Goal: Navigation & Orientation: Find specific page/section

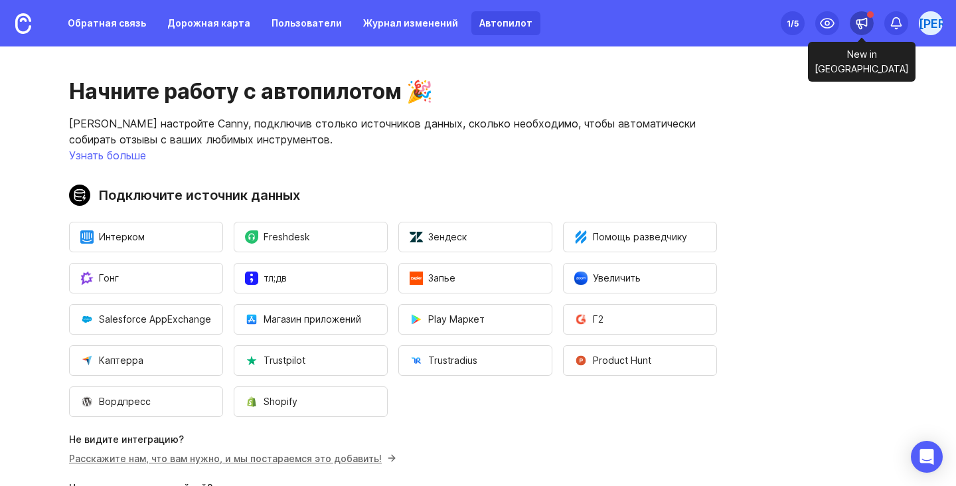
click at [858, 23] on icon at bounding box center [861, 23] width 13 height 13
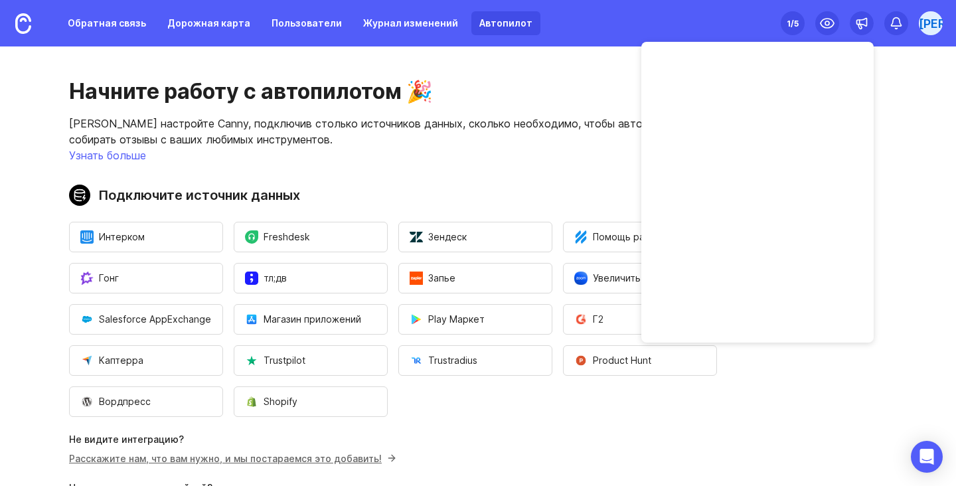
click at [906, 112] on main "Начните работу с автопилотом 🎉 Быстро настройте Canny, подключив столько источн…" at bounding box center [478, 265] width 956 height 439
click at [927, 17] on font "[PERSON_NAME]" at bounding box center [968, 24] width 98 height 14
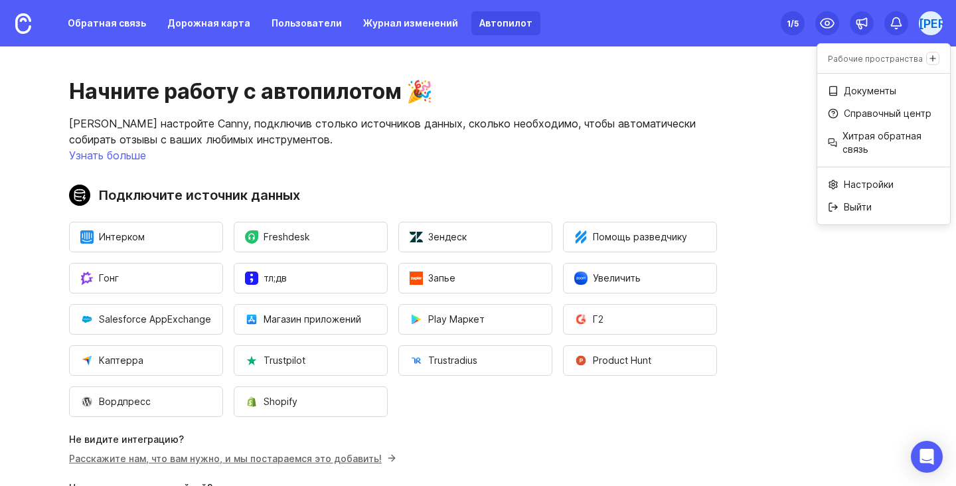
click at [740, 114] on div "Начните работу с автопилотом 🎉 Быстро настройте Canny, подключив столько источн…" at bounding box center [393, 318] width 786 height 544
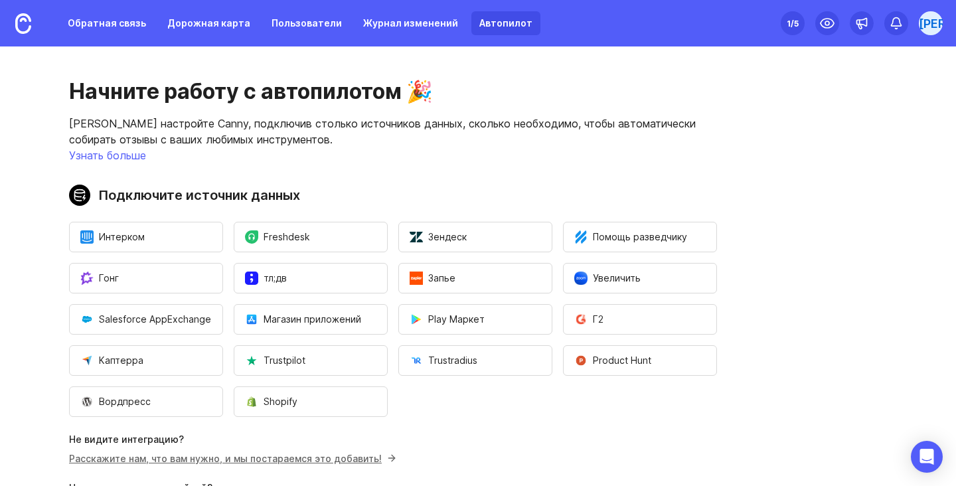
click at [790, 27] on font "1" at bounding box center [789, 24] width 4 height 10
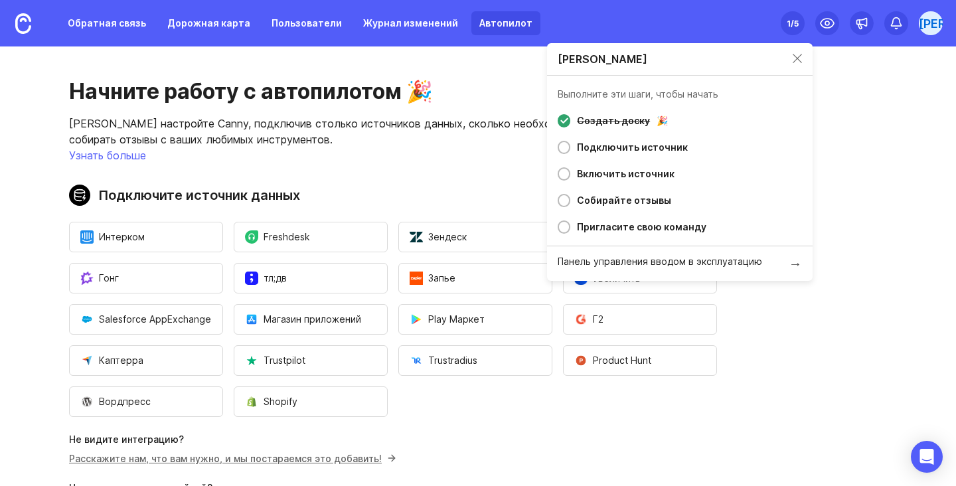
click at [466, 75] on div "Начните работу с автопилотом 🎉 Быстро настройте Canny, подключив столько источн…" at bounding box center [393, 318] width 786 height 544
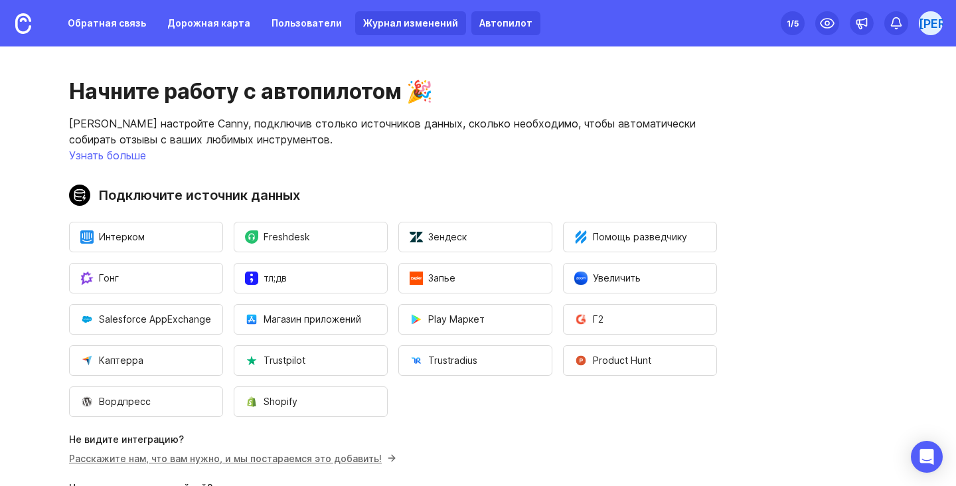
click at [369, 22] on font "Журнал изменений" at bounding box center [410, 22] width 95 height 11
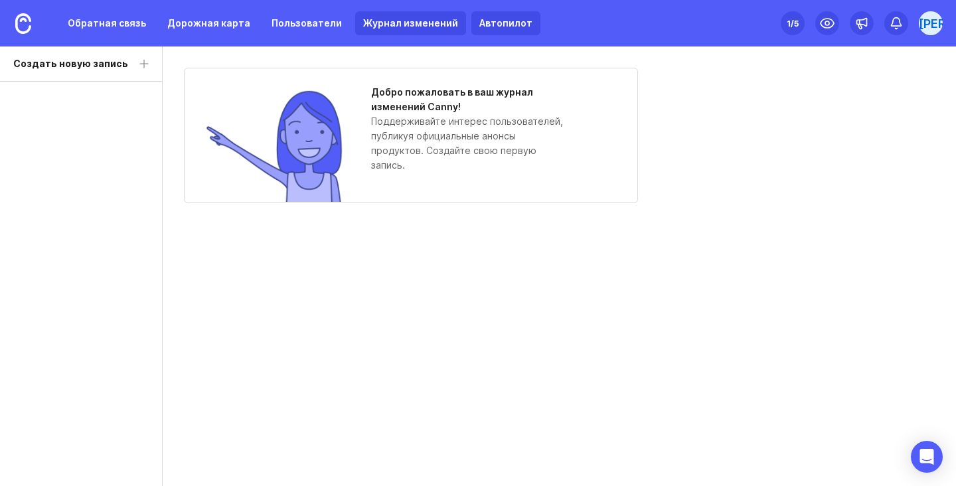
click at [479, 24] on font "Автопилот" at bounding box center [505, 22] width 53 height 11
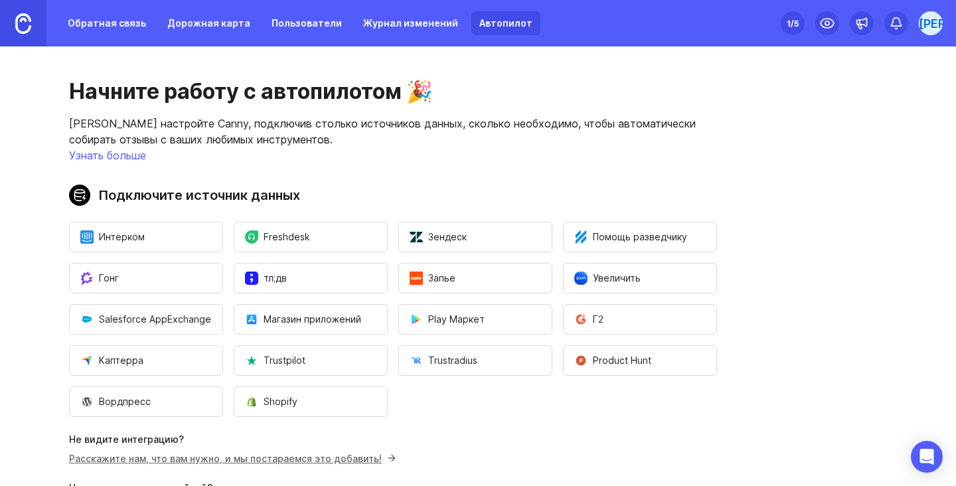
click at [25, 20] on img at bounding box center [23, 23] width 16 height 21
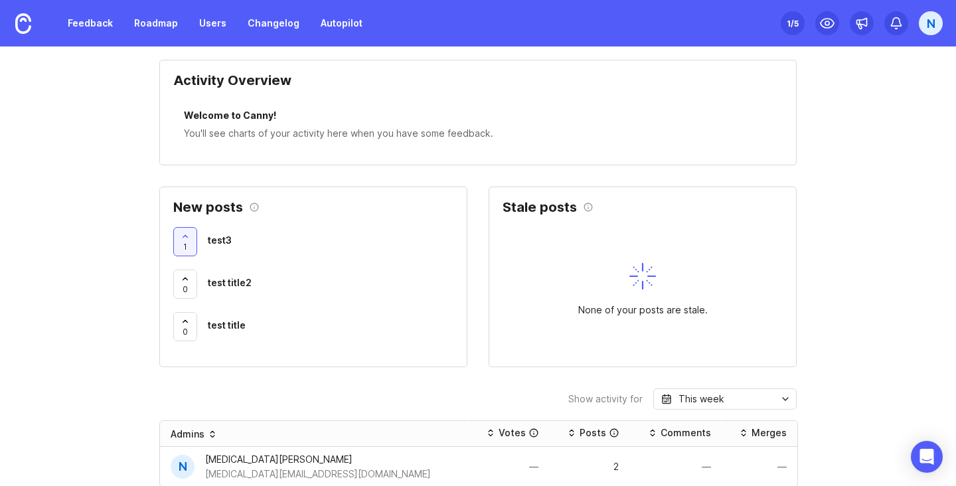
scroll to position [405, 0]
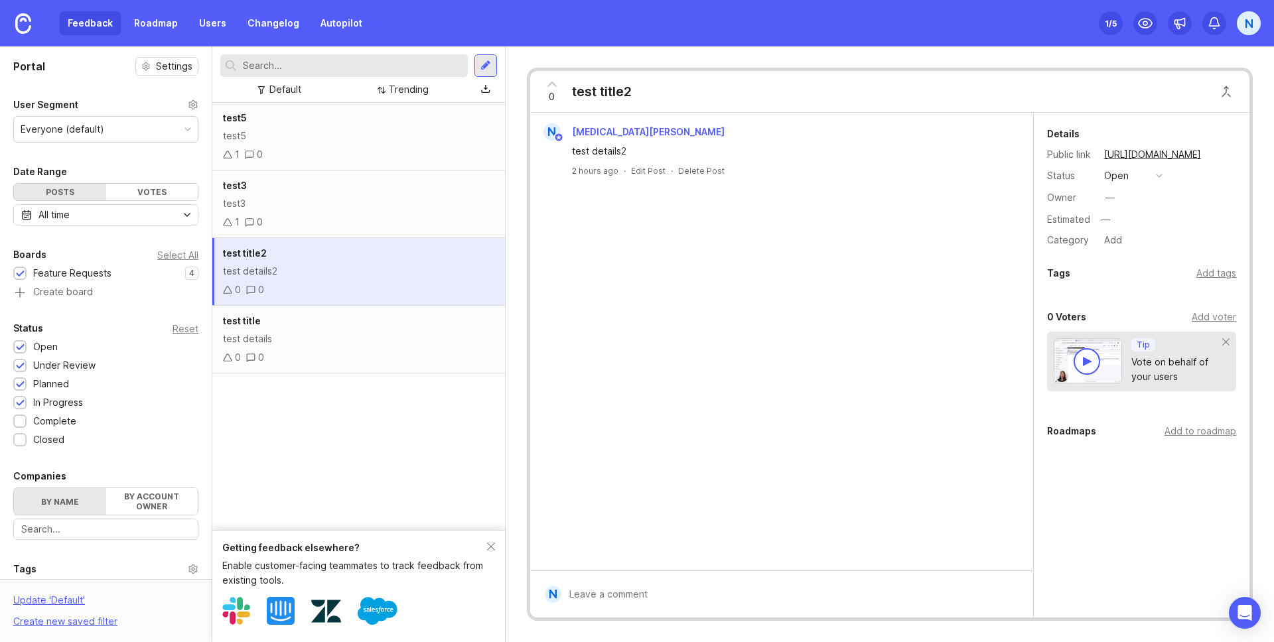
click at [369, 147] on div "1 0" at bounding box center [358, 154] width 271 height 15
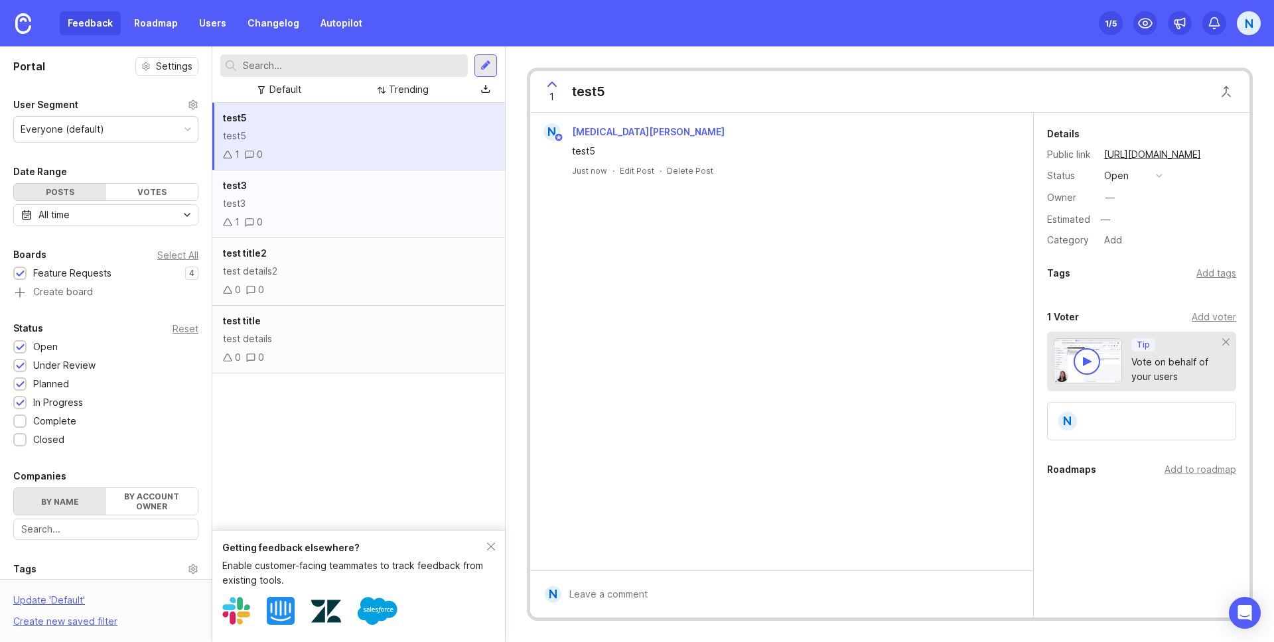
click at [374, 198] on div "test3" at bounding box center [358, 203] width 271 height 15
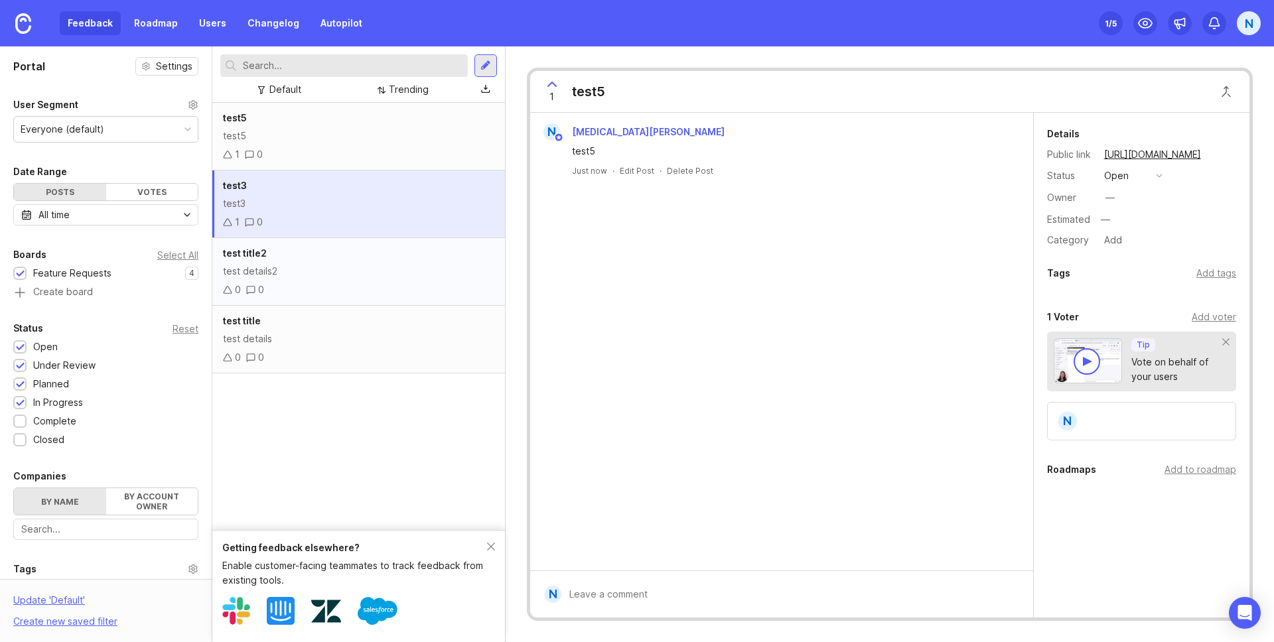
click at [374, 269] on div "test details2" at bounding box center [358, 271] width 271 height 15
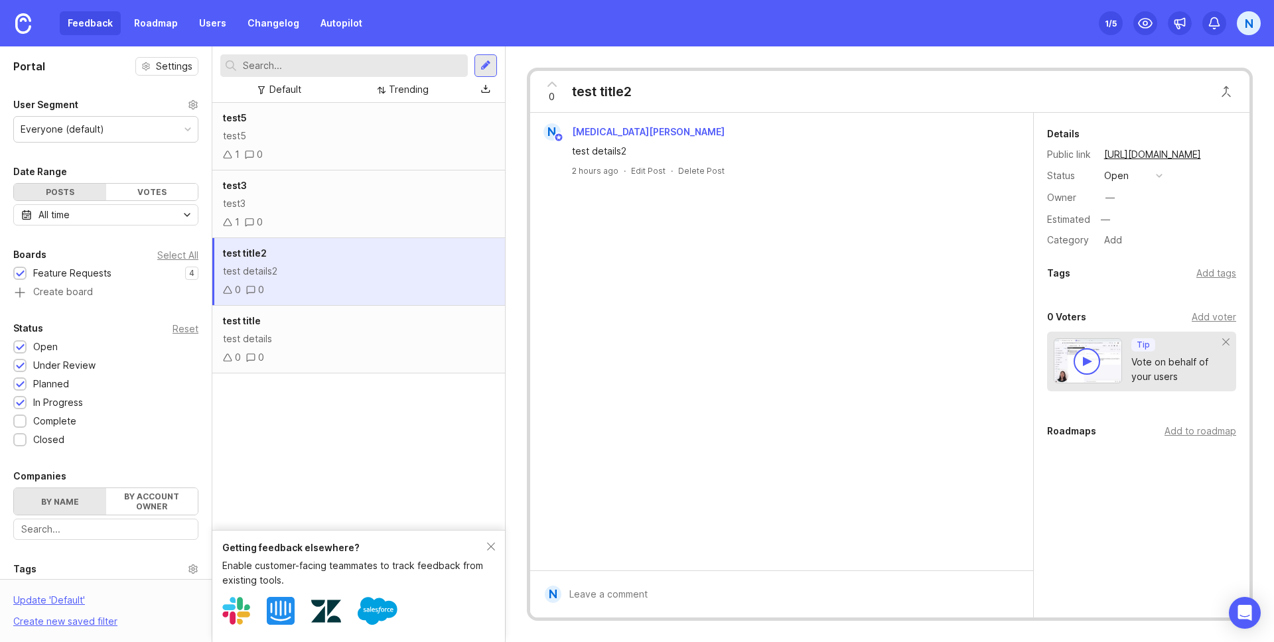
click at [84, 21] on div "Feedback Roadmap Users Changelog Autopilot" at bounding box center [215, 23] width 311 height 24
click at [98, 26] on div "Feedback Roadmap Users Changelog Autopilot" at bounding box center [215, 23] width 311 height 24
click at [104, 22] on div "Feedback Roadmap Users Changelog Autopilot" at bounding box center [215, 23] width 311 height 24
click at [74, 22] on div "Feedback Roadmap Users Changelog Autopilot" at bounding box center [215, 23] width 311 height 24
click at [33, 17] on link at bounding box center [23, 23] width 46 height 46
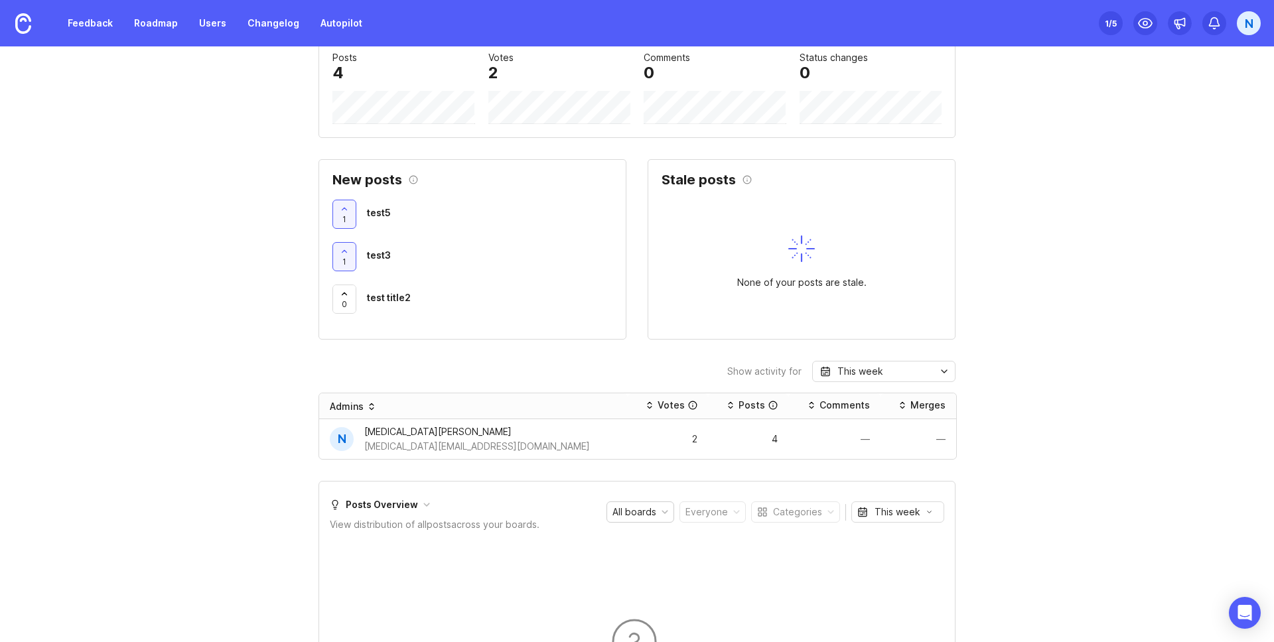
scroll to position [444, 0]
click at [184, 237] on div "Getting started Here are some actions that will set you up for success with Can…" at bounding box center [637, 410] width 1274 height 1553
click at [1049, 352] on div "Getting started Here are some actions that will set you up for success with Can…" at bounding box center [637, 410] width 1274 height 1553
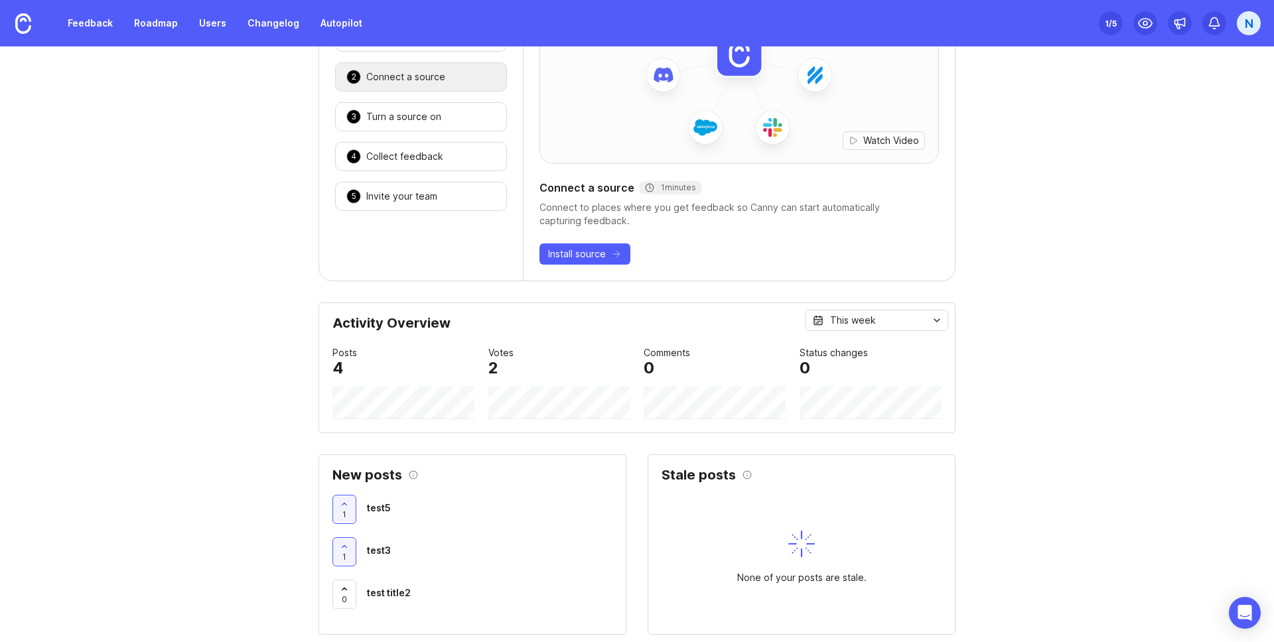
scroll to position [0, 0]
